Goal: Task Accomplishment & Management: Complete application form

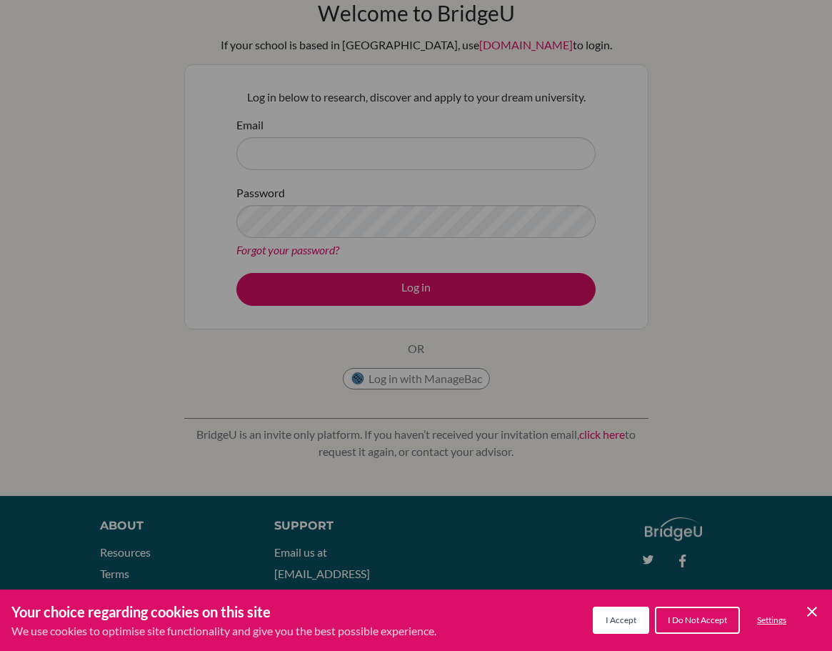
scroll to position [111, 0]
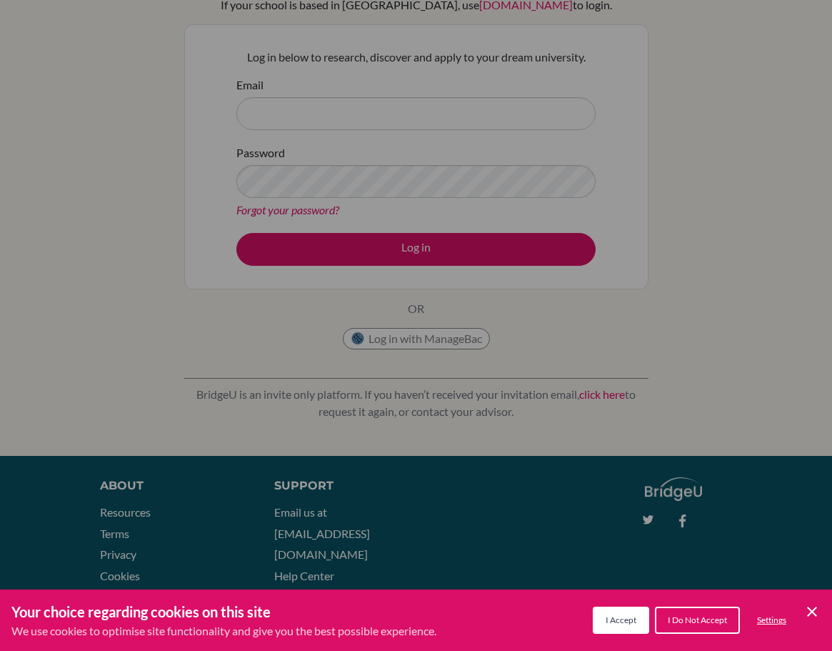
click at [603, 620] on button "I Accept" at bounding box center [621, 619] width 56 height 27
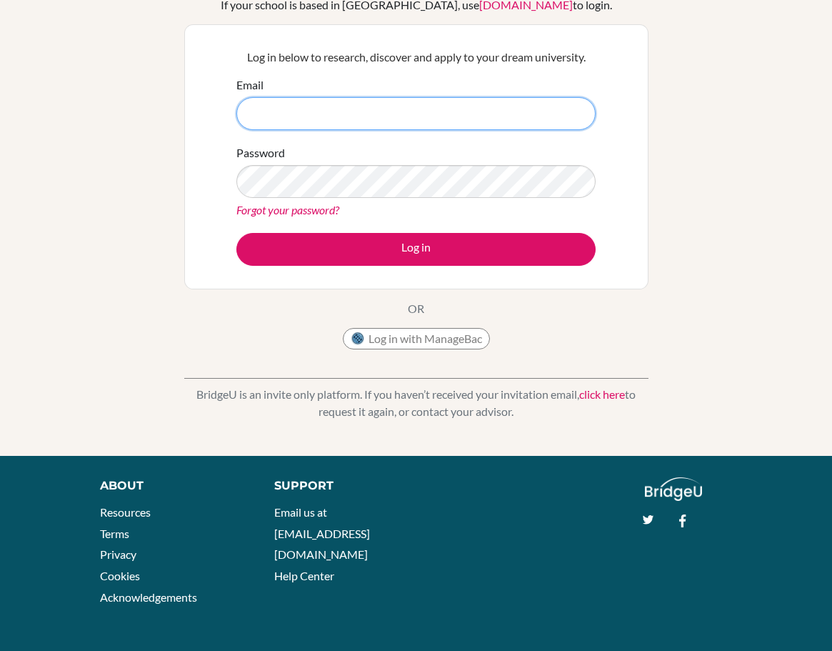
click at [282, 98] on input "Email" at bounding box center [415, 113] width 359 height 33
type input "oatay@tedankara.k12.tr"
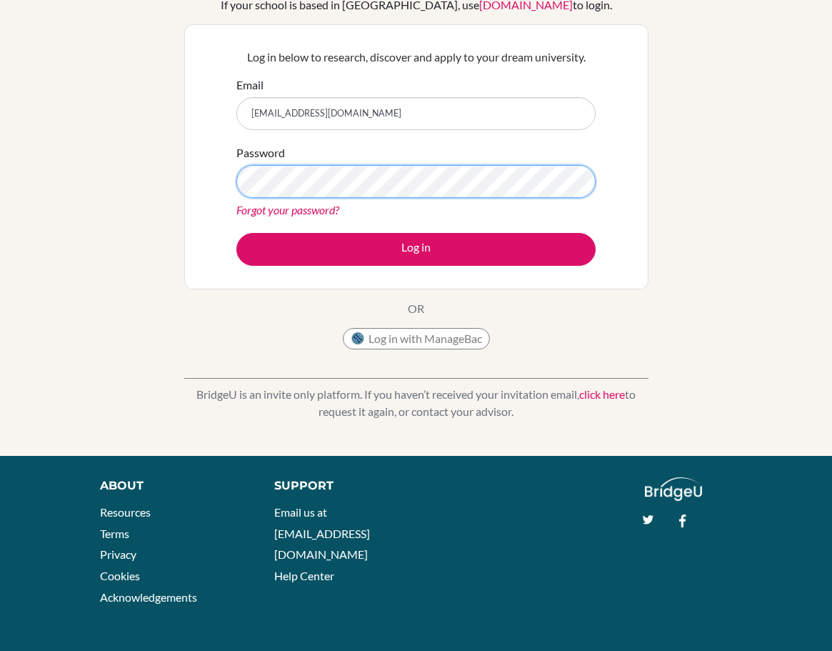
click at [236, 233] on button "Log in" at bounding box center [415, 249] width 359 height 33
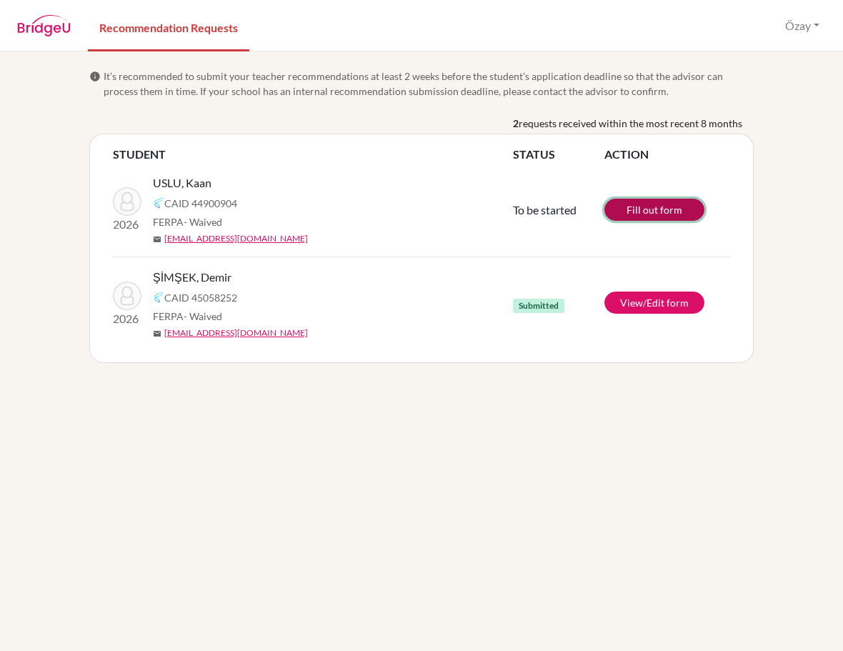
click at [688, 214] on link "Fill out form" at bounding box center [654, 210] width 100 height 22
